Goal: Task Accomplishment & Management: Use online tool/utility

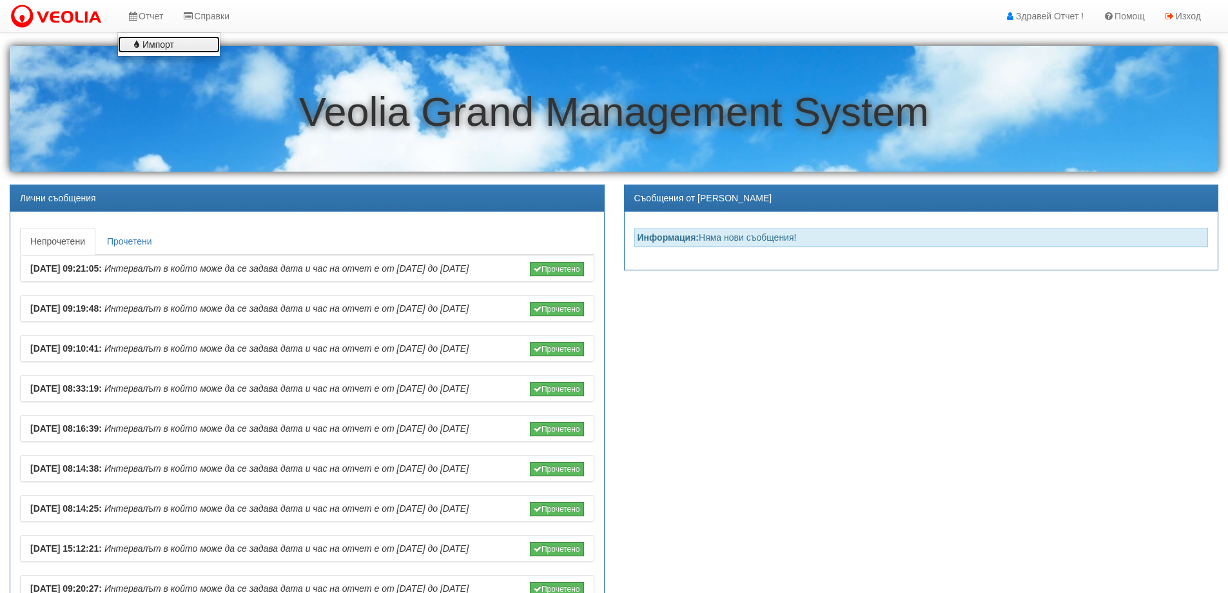
click at [153, 38] on link "Импорт" at bounding box center [169, 44] width 102 height 17
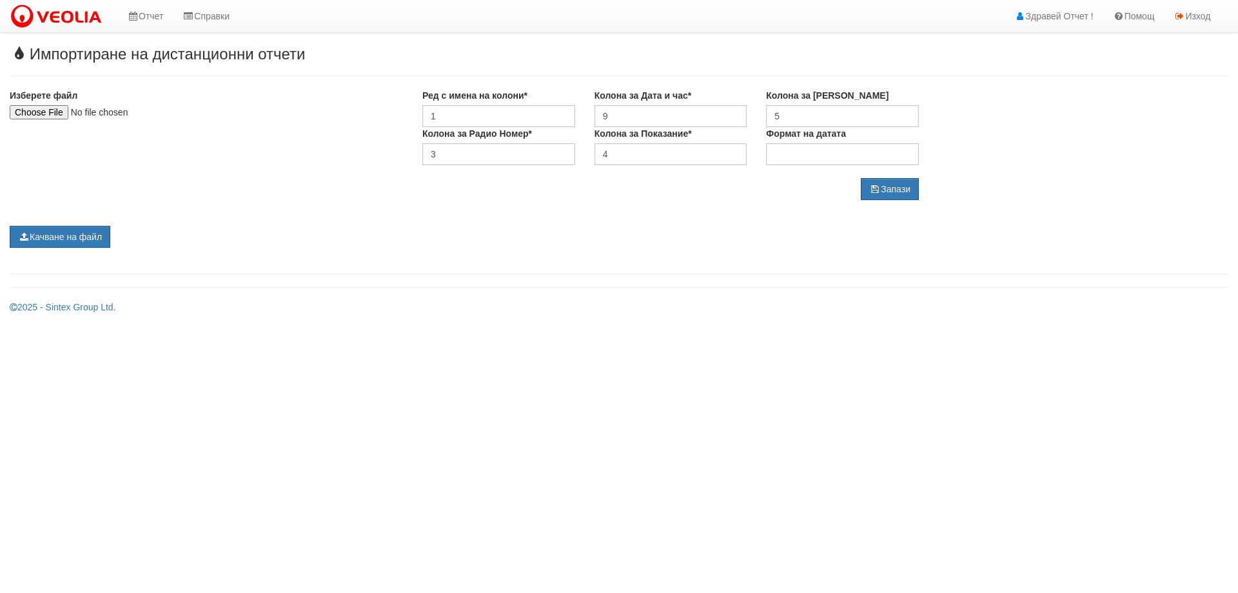
type input "C:\fakepath\09.2025-АпаторОтчет.xlsx"
click at [72, 234] on button "Качване на файл" at bounding box center [60, 237] width 101 height 22
